Goal: Information Seeking & Learning: Learn about a topic

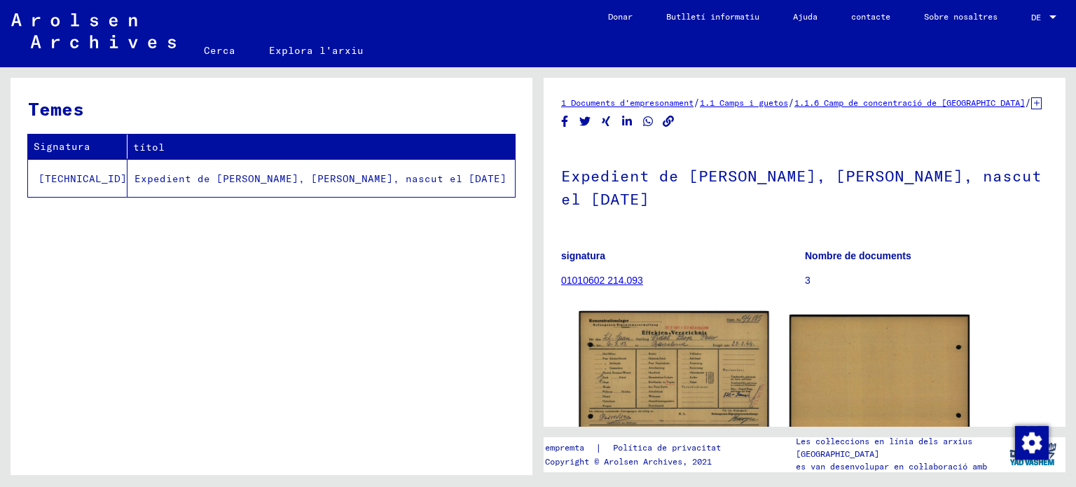
click at [639, 377] on img at bounding box center [673, 379] width 189 height 137
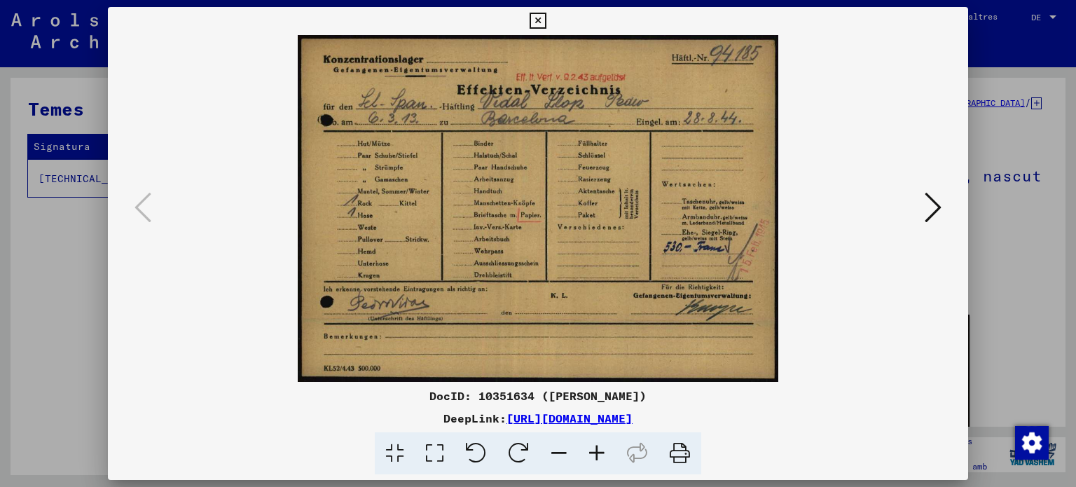
click at [639, 375] on img at bounding box center [537, 208] width 765 height 347
click at [594, 448] on icon at bounding box center [597, 453] width 38 height 43
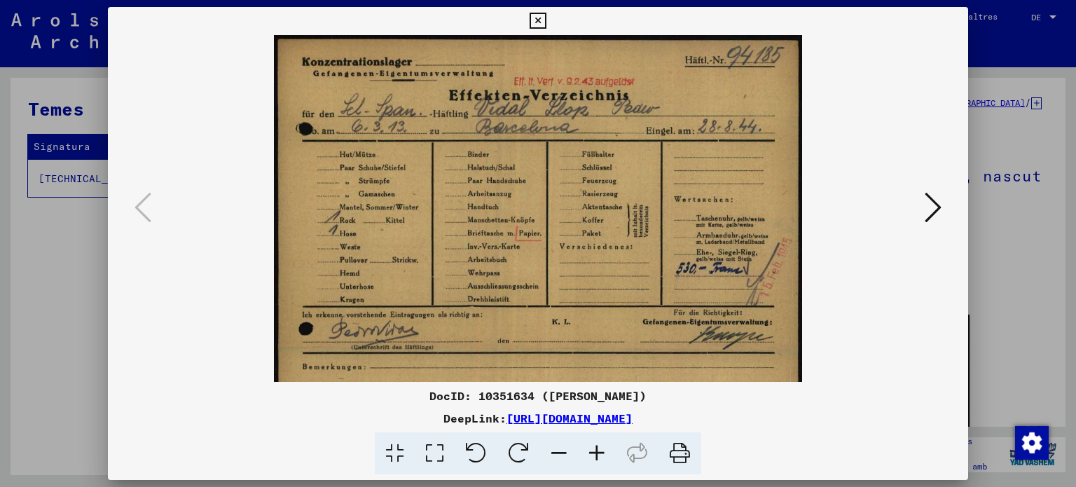
click at [594, 448] on icon at bounding box center [597, 453] width 38 height 43
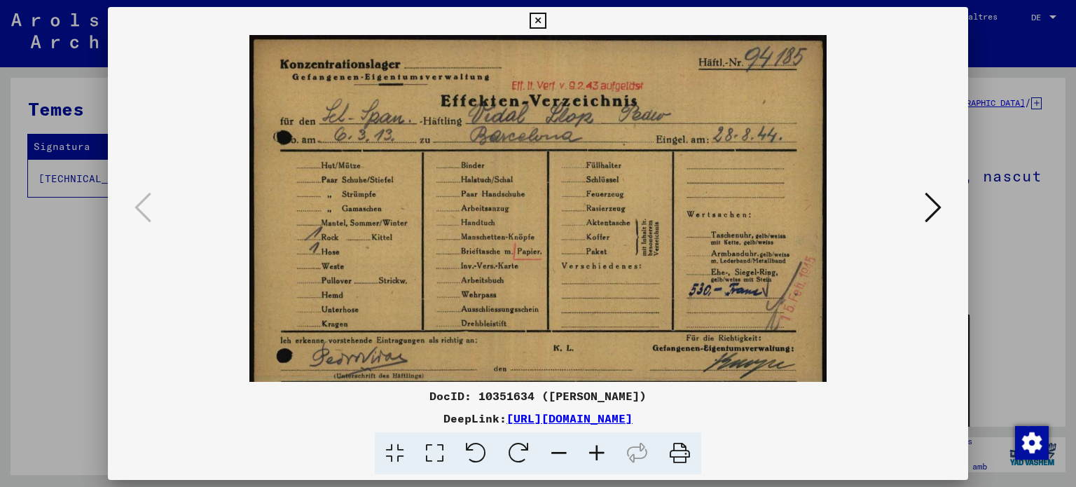
click at [594, 448] on icon at bounding box center [597, 453] width 38 height 43
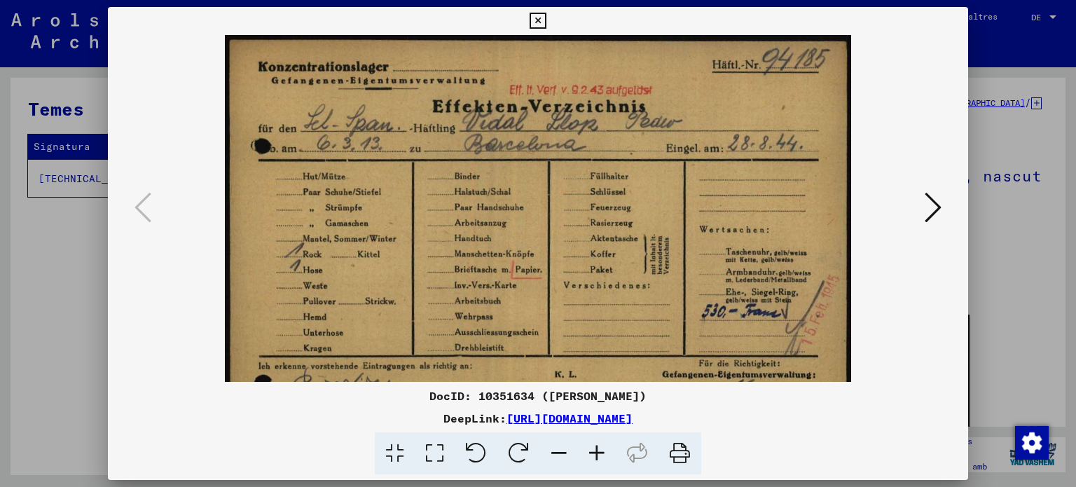
click at [594, 448] on icon at bounding box center [597, 453] width 38 height 43
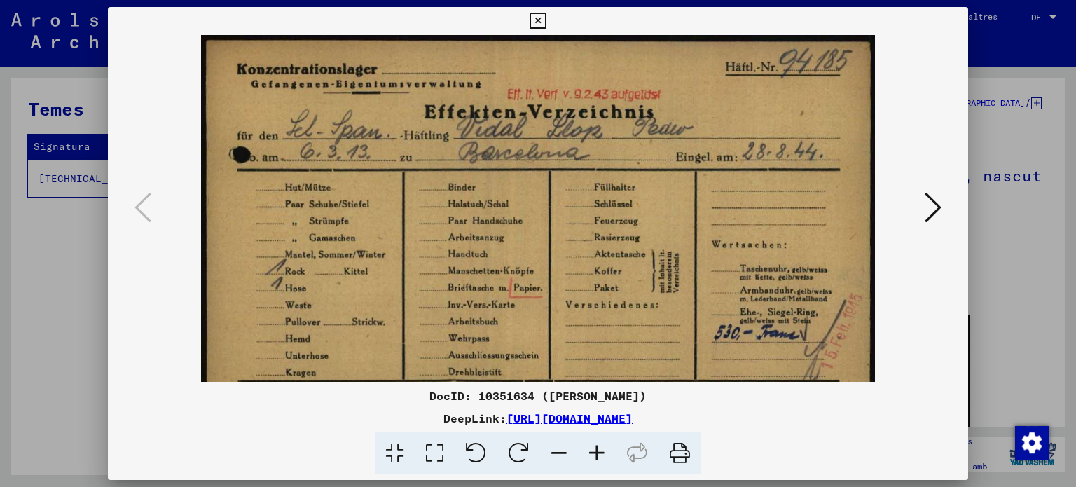
click at [594, 448] on icon at bounding box center [597, 453] width 38 height 43
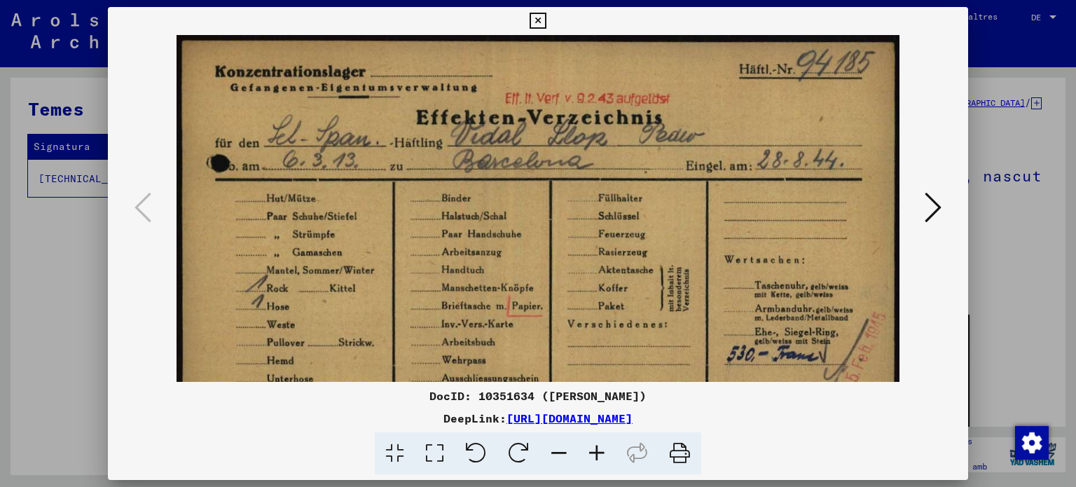
drag, startPoint x: 728, startPoint y: 273, endPoint x: 687, endPoint y: 303, distance: 50.6
click at [687, 303] on img at bounding box center [537, 296] width 723 height 522
click at [936, 203] on icon at bounding box center [932, 207] width 17 height 34
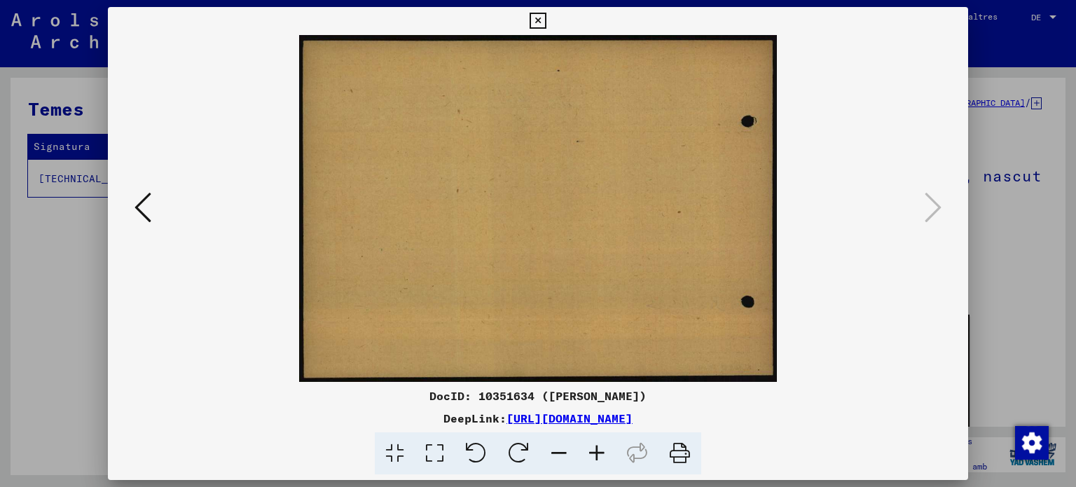
click at [916, 200] on div at bounding box center [538, 208] width 861 height 347
